Goal: Task Accomplishment & Management: Check status

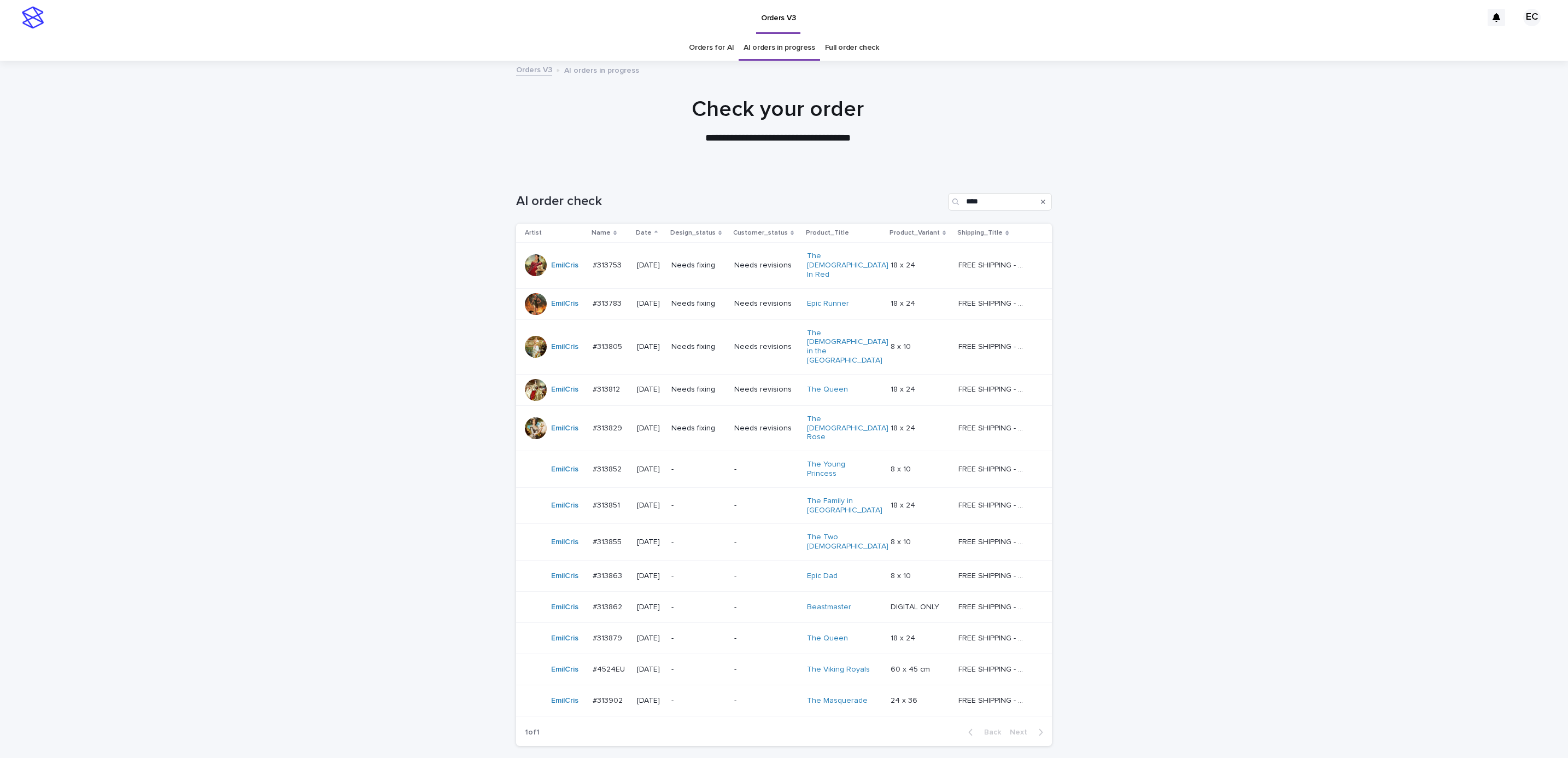
click at [715, 385] on p "Needs fixing" at bounding box center [698, 389] width 54 height 9
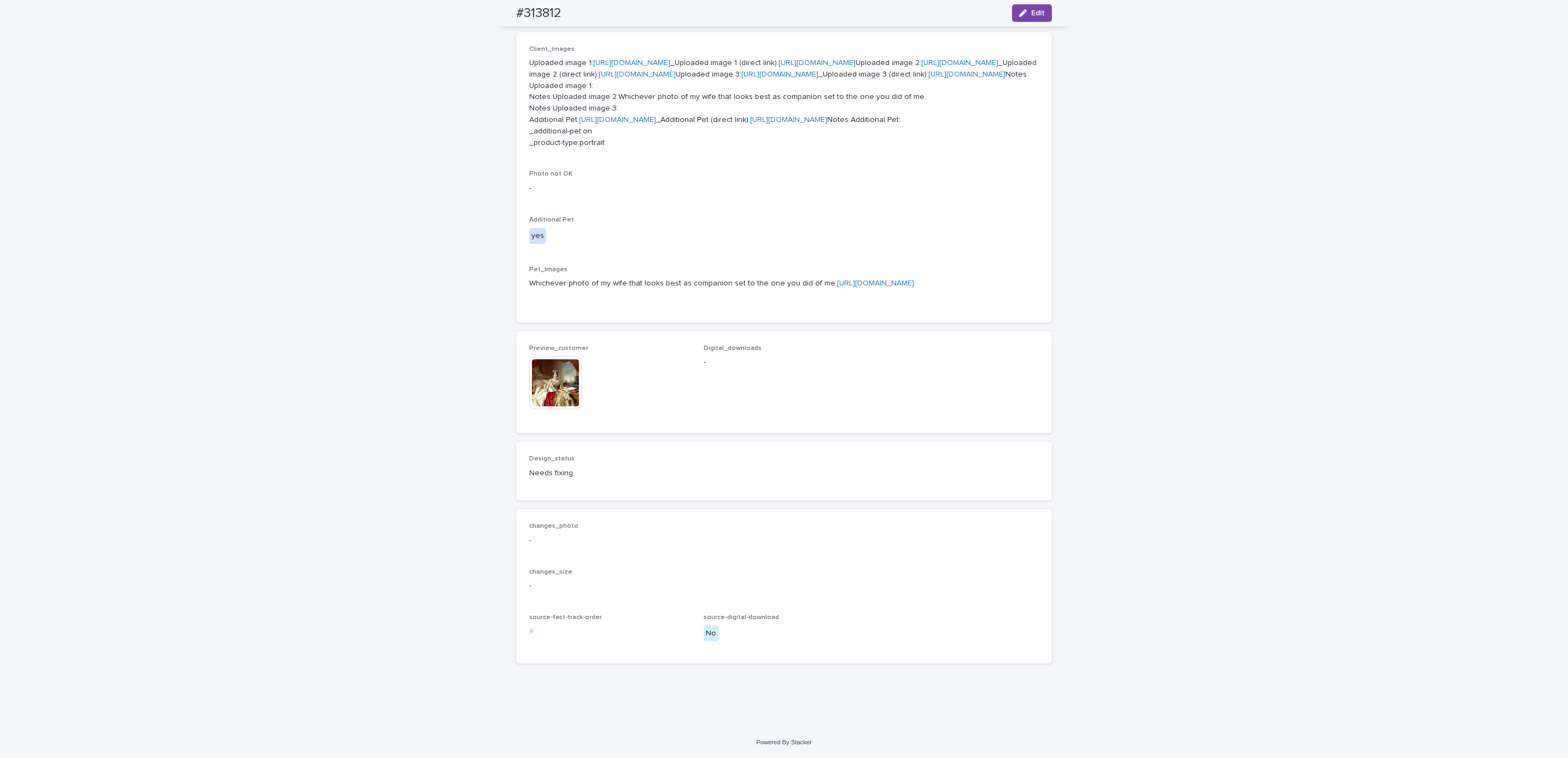
scroll to position [756, 0]
click at [551, 376] on img at bounding box center [555, 382] width 52 height 52
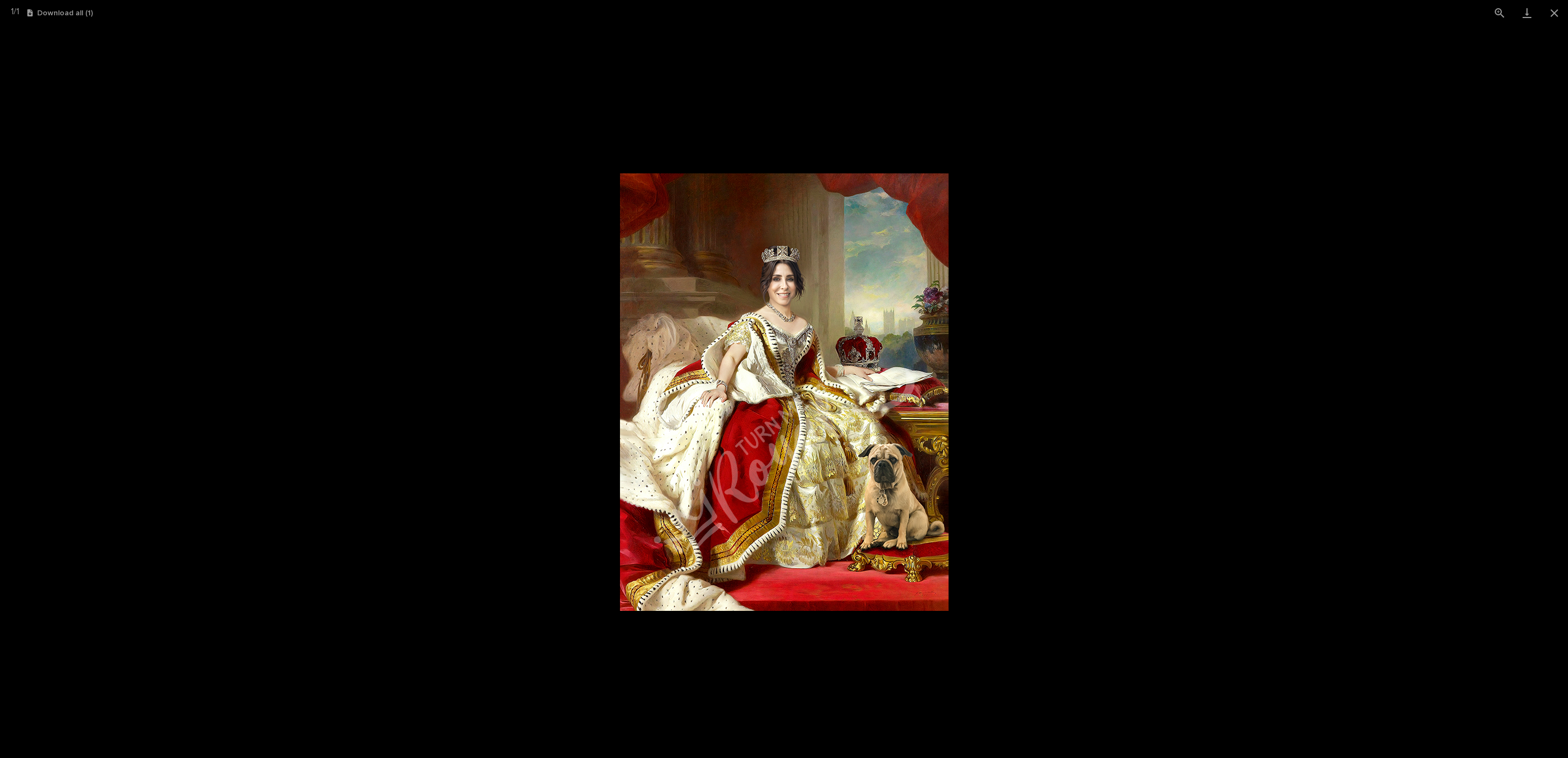
click at [1017, 414] on picture at bounding box center [784, 392] width 1568 height 732
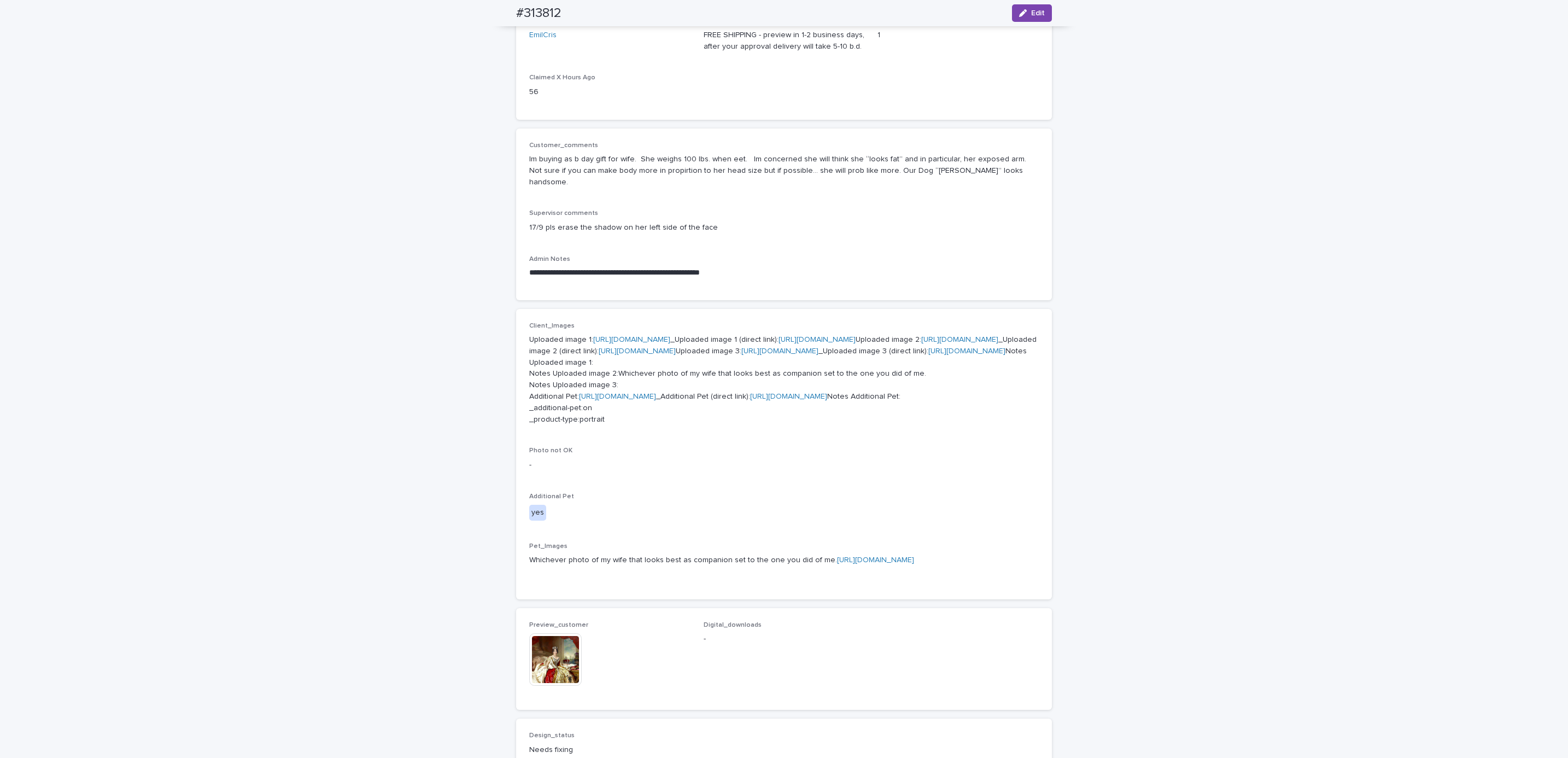
scroll to position [182, 0]
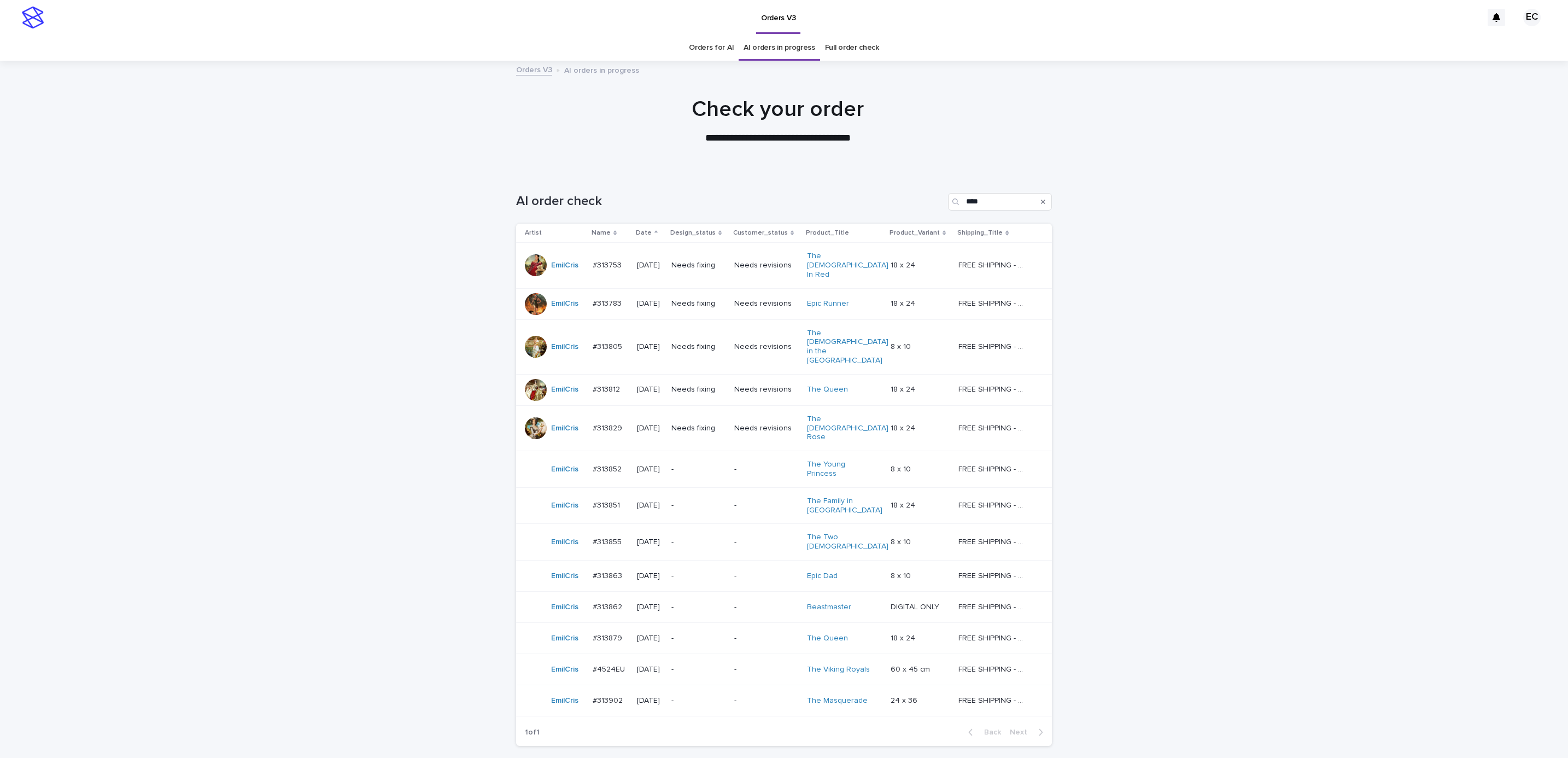
click at [213, 107] on div "**********" at bounding box center [778, 120] width 1556 height 49
